Goal: Transaction & Acquisition: Purchase product/service

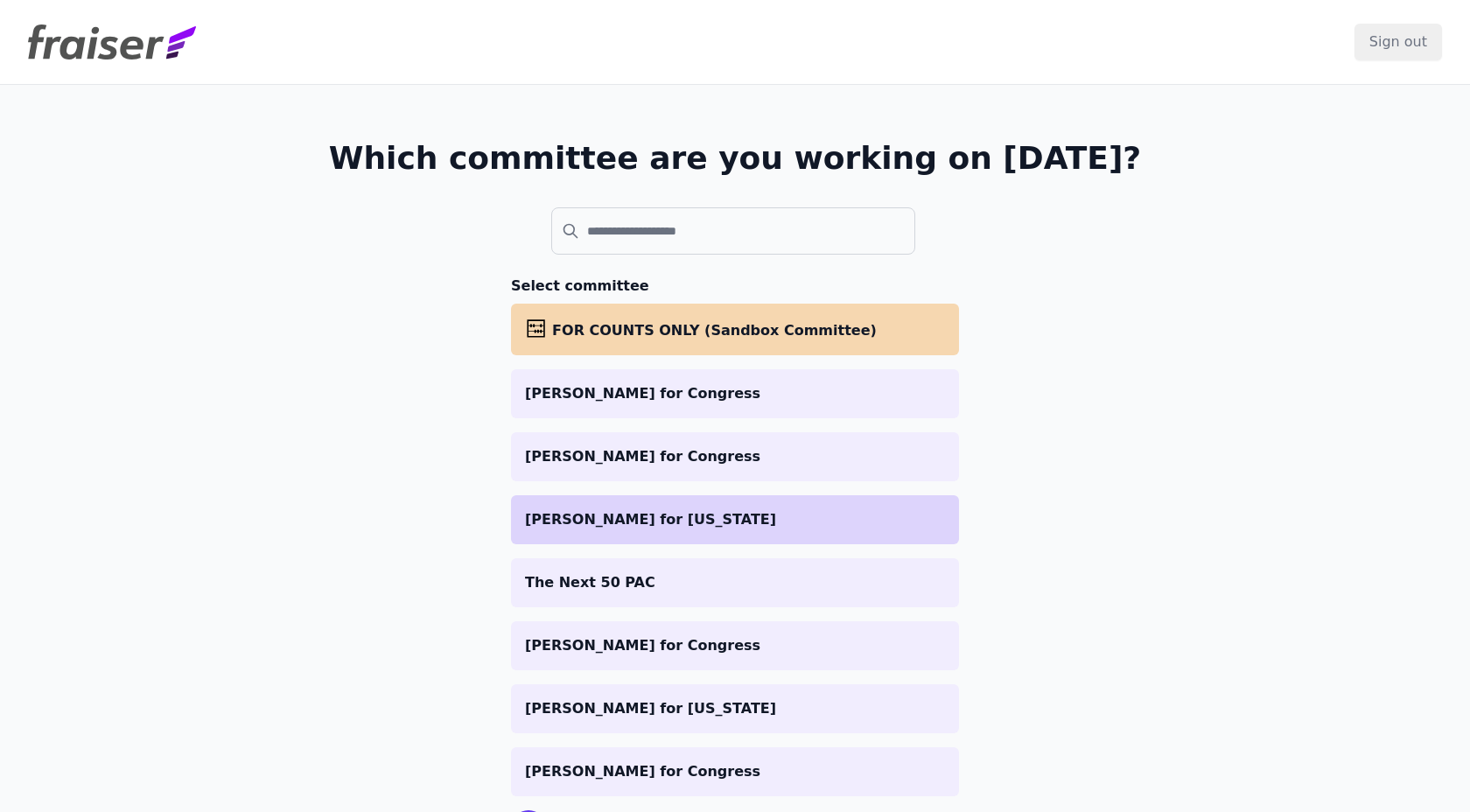
click at [656, 499] on li "[PERSON_NAME] for [US_STATE]" at bounding box center [735, 519] width 448 height 49
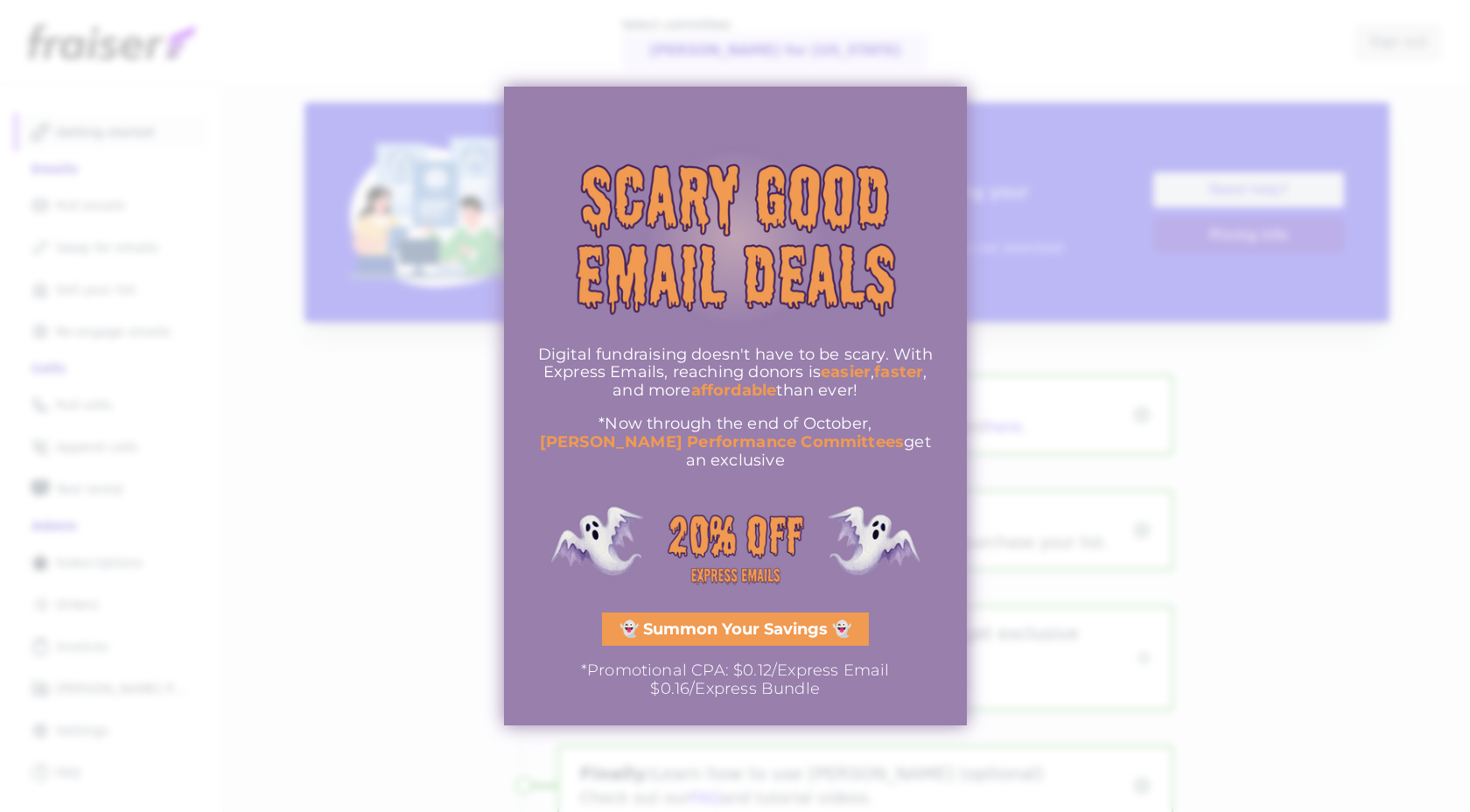
click at [284, 620] on div at bounding box center [735, 406] width 1470 height 812
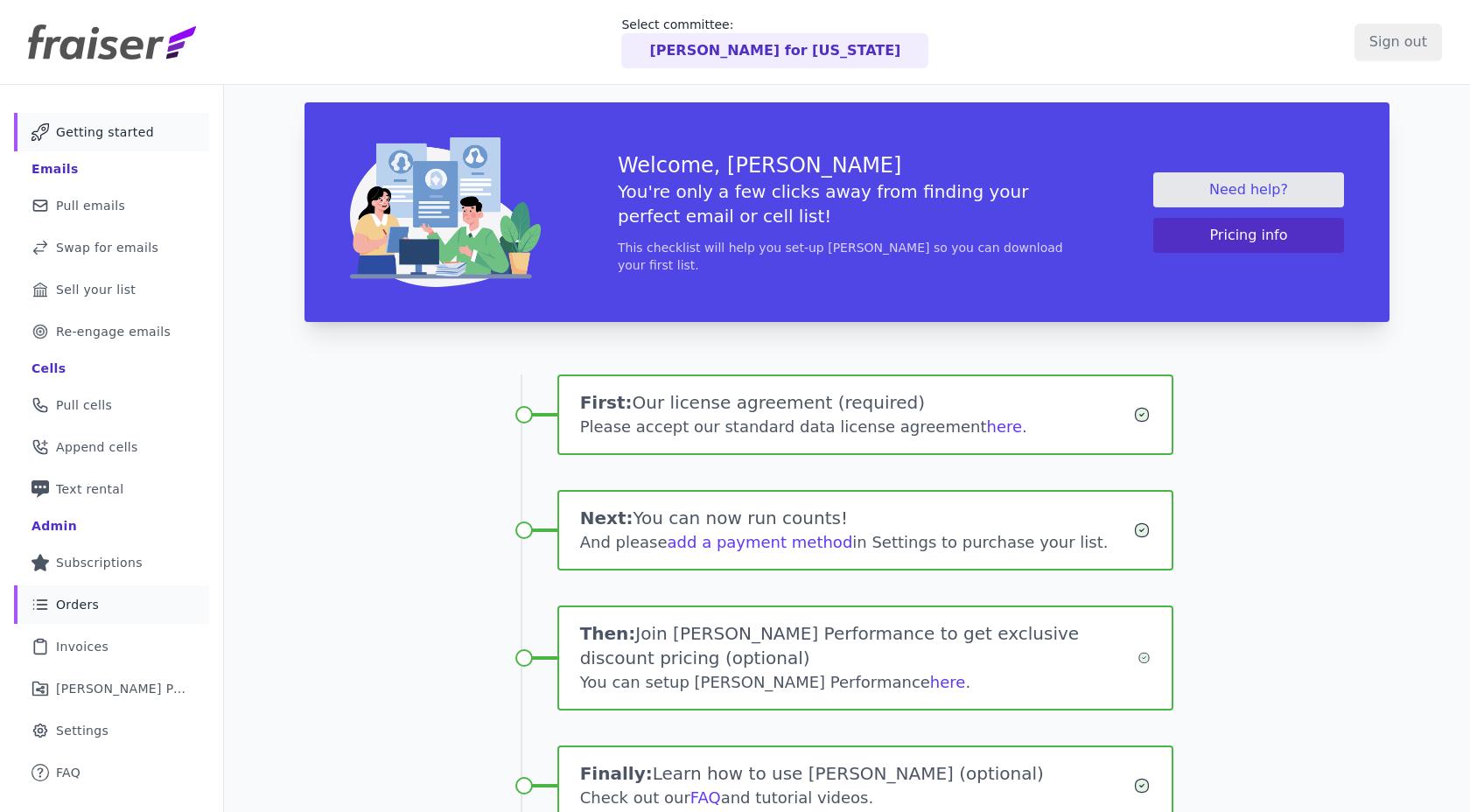
click at [63, 602] on span "Orders" at bounding box center [77, 605] width 43 height 18
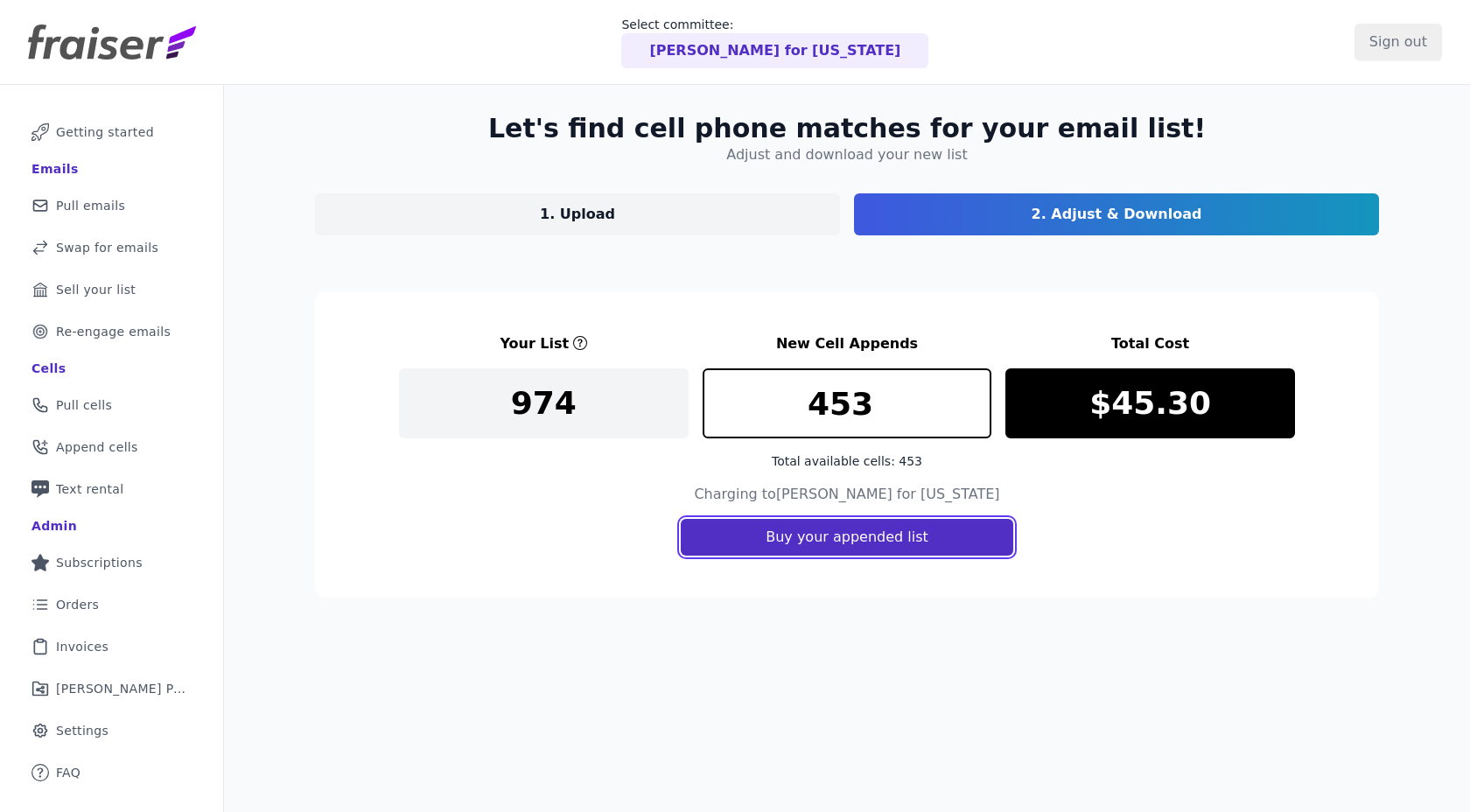
click at [882, 545] on button "Buy your appended list" at bounding box center [847, 537] width 333 height 37
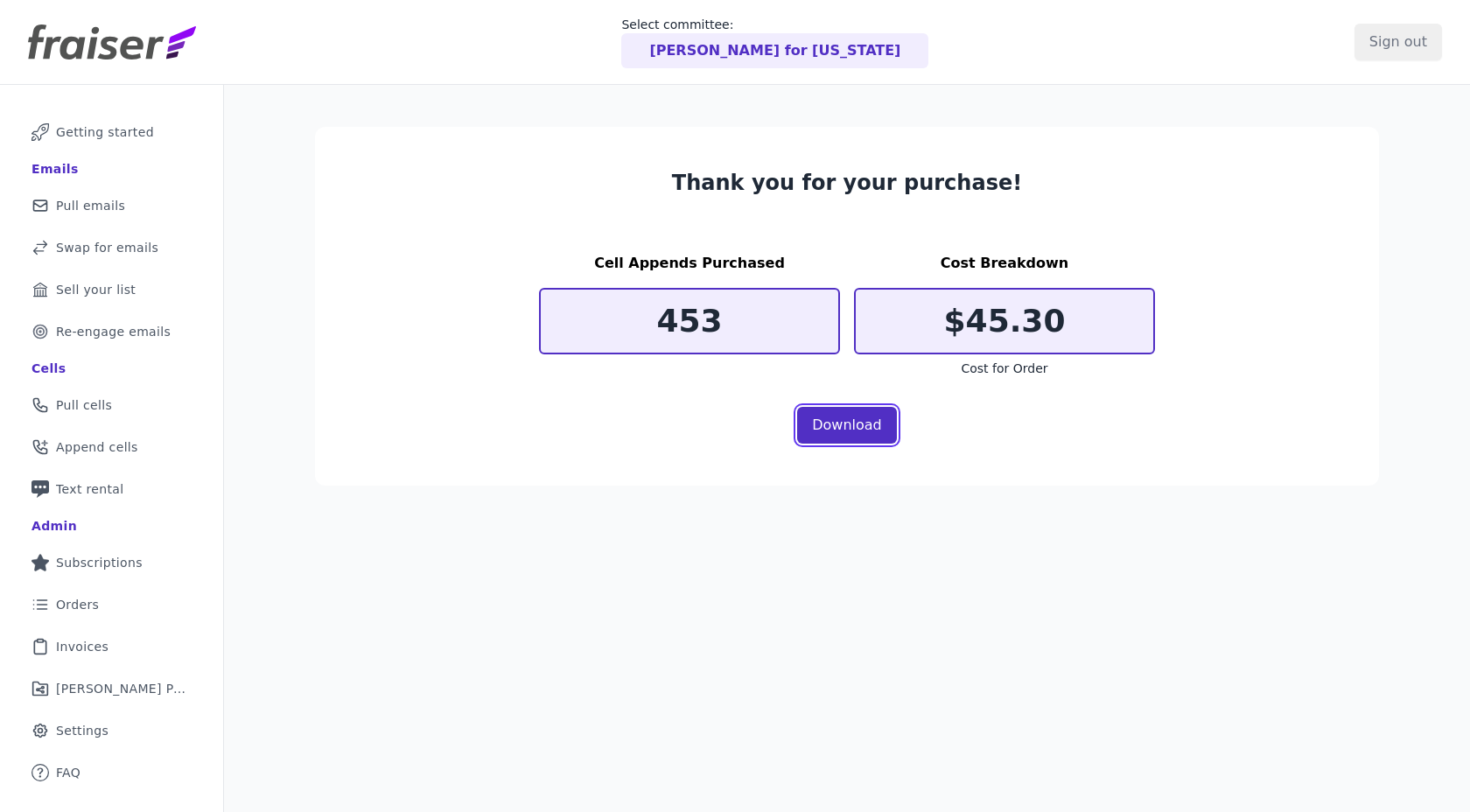
click at [875, 424] on link "Download" at bounding box center [847, 426] width 100 height 37
